Goal: Information Seeking & Learning: Find specific fact

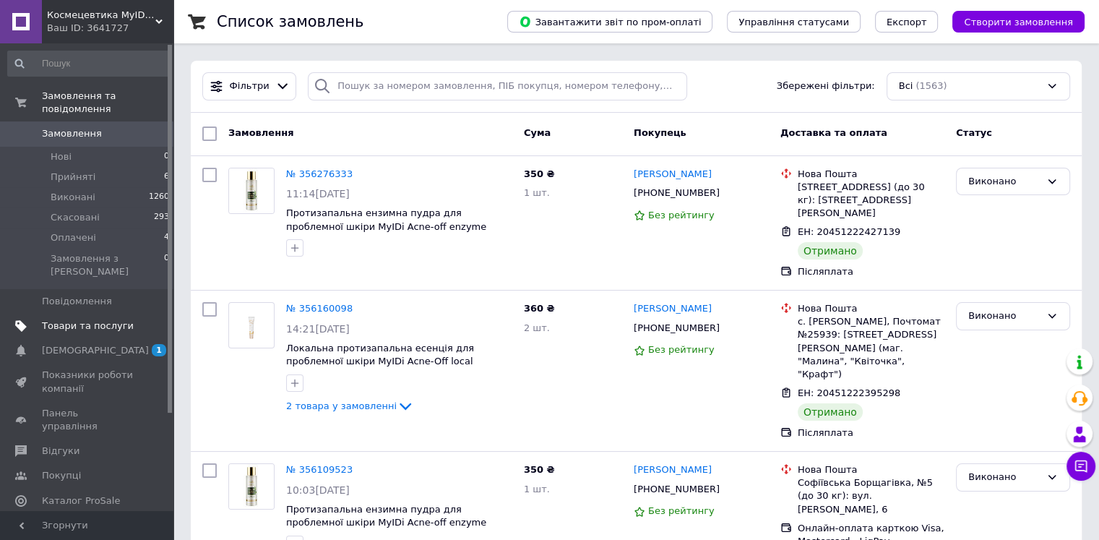
click at [100, 319] on span "Товари та послуги" at bounding box center [88, 325] width 92 height 13
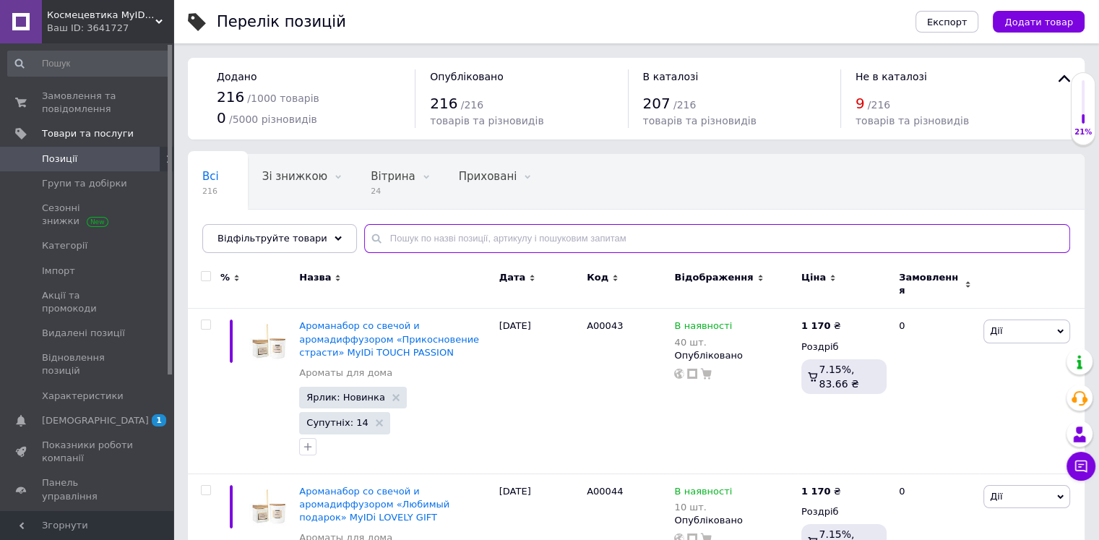
click at [432, 235] on input "text" at bounding box center [717, 238] width 706 height 29
paste input "Age-off lifting serum"
type input "Age-off lifting serum"
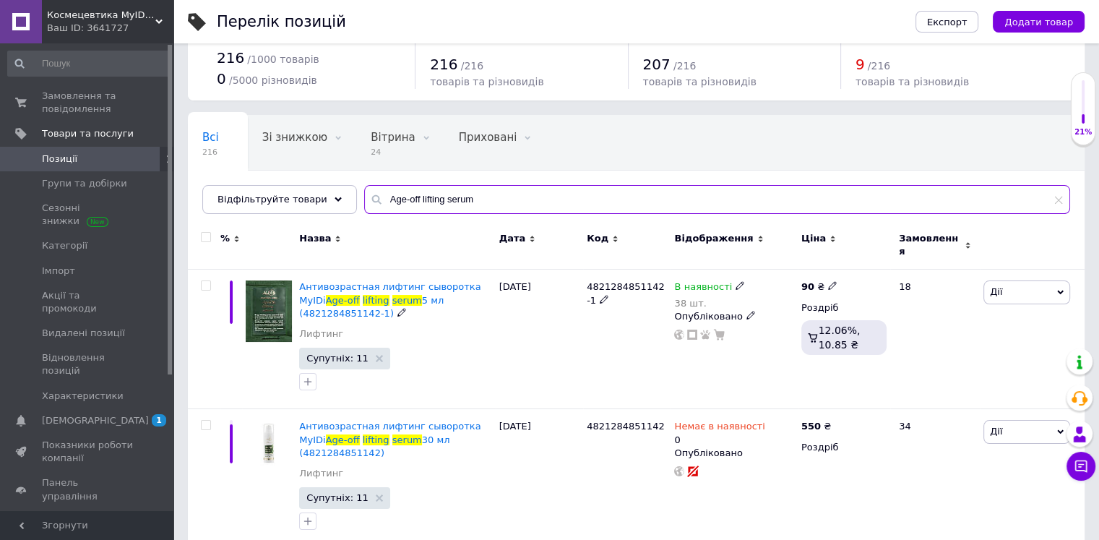
scroll to position [26, 0]
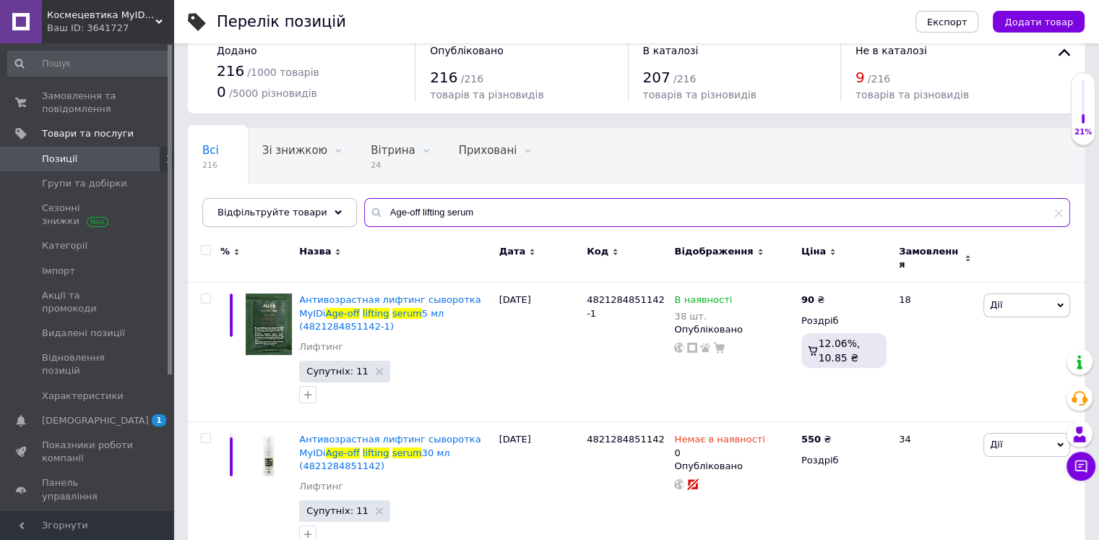
drag, startPoint x: 593, startPoint y: 203, endPoint x: 360, endPoint y: 215, distance: 233.0
click at [364, 215] on div "Age-off lifting serum" at bounding box center [717, 212] width 706 height 29
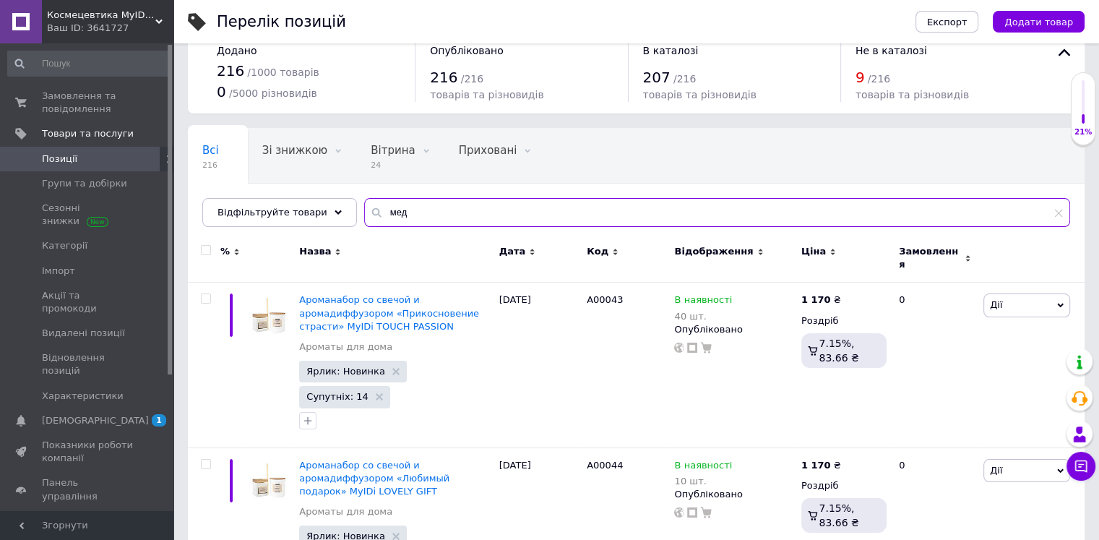
scroll to position [39, 0]
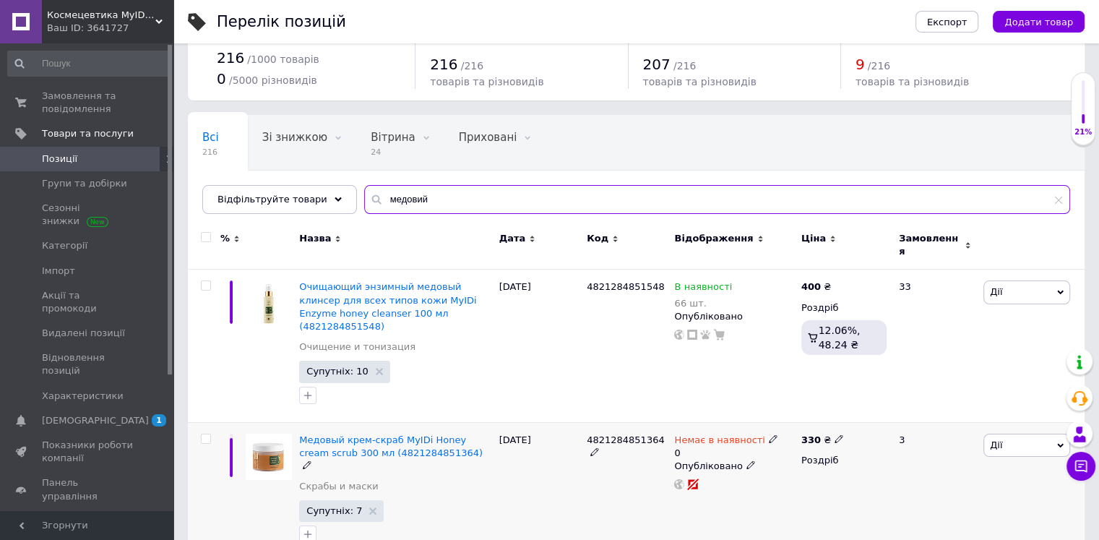
type input "медовий"
click at [747, 434] on span "Немає в наявності" at bounding box center [719, 441] width 90 height 15
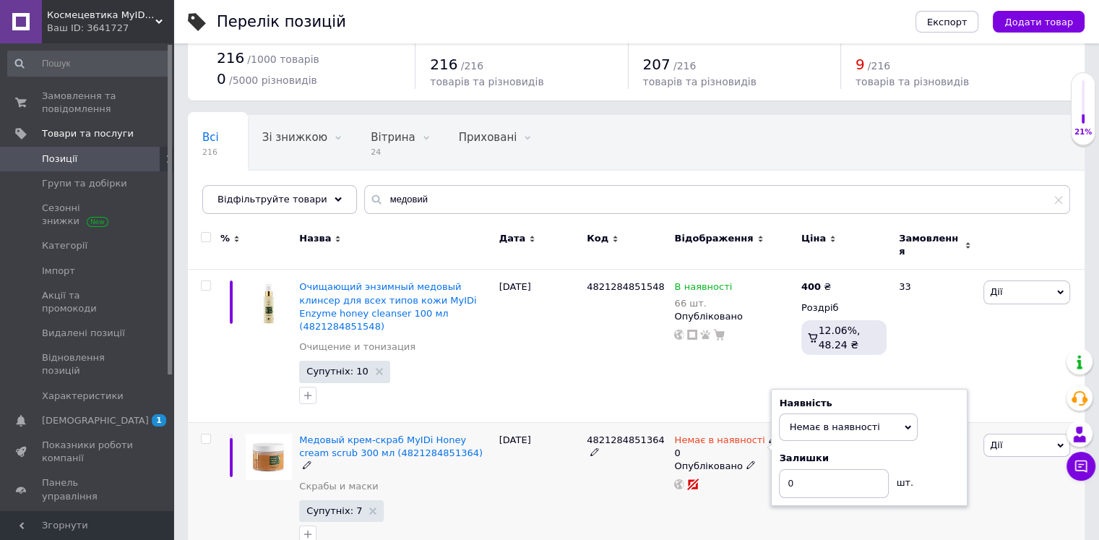
click at [769, 434] on icon at bounding box center [773, 438] width 9 height 9
click at [823, 469] on input "0" at bounding box center [834, 483] width 110 height 29
type input "10"
click at [903, 413] on span "Немає в наявності" at bounding box center [848, 426] width 139 height 27
click at [844, 447] on li "В наявності" at bounding box center [848, 457] width 137 height 20
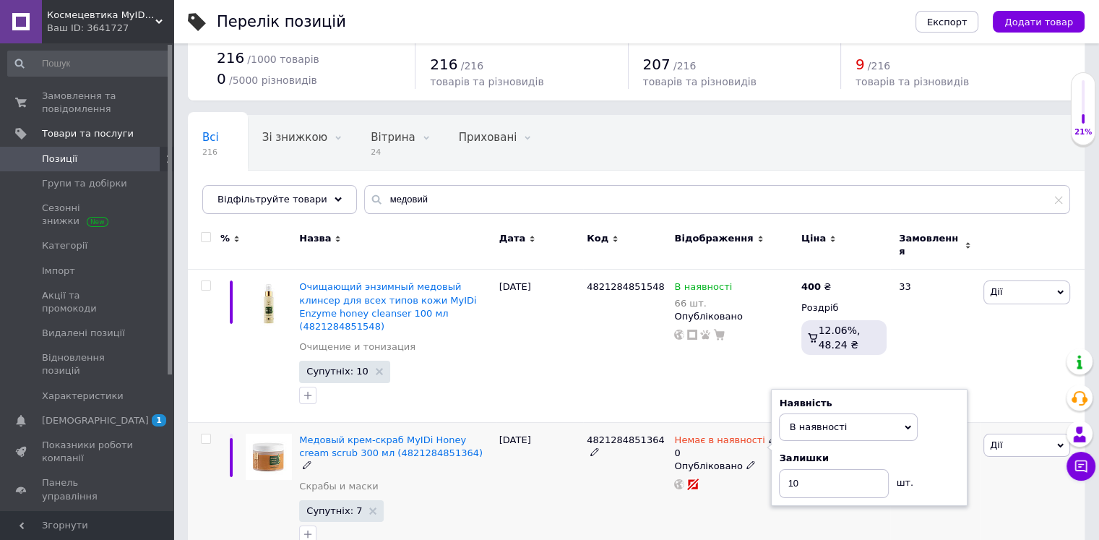
click at [804, 510] on div "330 ₴ Роздріб" at bounding box center [844, 492] width 93 height 140
